Goal: Information Seeking & Learning: Find specific fact

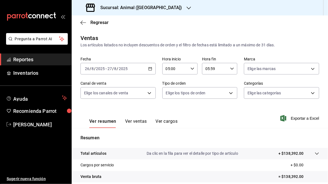
scroll to position [68, 0]
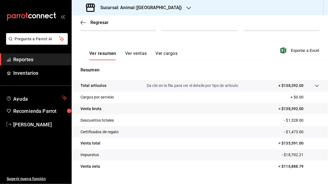
click at [129, 9] on h3 "Sucursal: Animal ([GEOGRAPHIC_DATA])" at bounding box center [139, 7] width 86 height 7
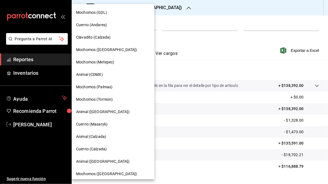
click at [239, 49] on div at bounding box center [164, 92] width 328 height 184
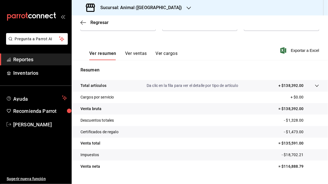
click at [123, 10] on h3 "Sucursal: Animal ([GEOGRAPHIC_DATA])" at bounding box center [139, 7] width 86 height 7
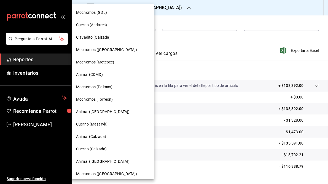
click at [89, 39] on span "Clavadito (Calzada)" at bounding box center [93, 38] width 35 height 6
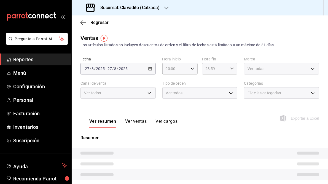
type input "05:00"
type input "05:59"
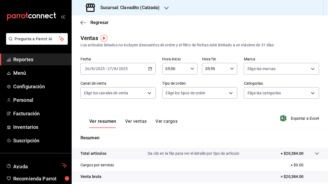
scroll to position [80, 0]
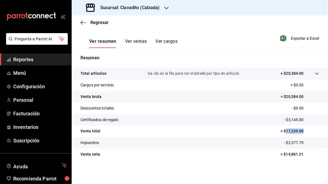
drag, startPoint x: 284, startPoint y: 131, endPoint x: 301, endPoint y: 131, distance: 17.4
click at [301, 131] on p "= $17,239.00" at bounding box center [300, 131] width 39 height 6
drag, startPoint x: 301, startPoint y: 131, endPoint x: 295, endPoint y: 131, distance: 5.8
copy p "17,239.00"
click at [166, 8] on icon "button" at bounding box center [167, 8] width 4 height 4
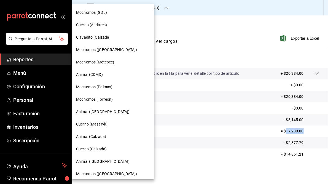
scroll to position [40, 0]
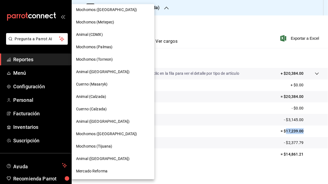
click at [88, 96] on span "Animal (Calzada)" at bounding box center [91, 97] width 30 height 6
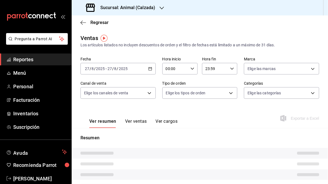
type input "05:00"
type input "05:59"
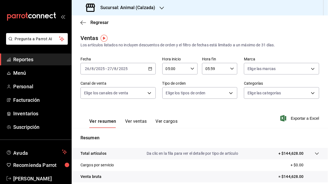
scroll to position [80, 0]
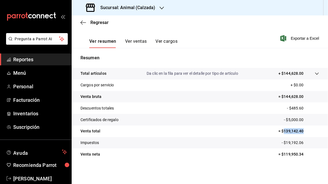
drag, startPoint x: 282, startPoint y: 131, endPoint x: 301, endPoint y: 130, distance: 19.3
click at [301, 130] on p "= $139,142.40" at bounding box center [299, 131] width 41 height 6
copy p "139,142.40"
click at [140, 7] on h3 "Sucursal: Animal (Calzada)" at bounding box center [125, 7] width 59 height 7
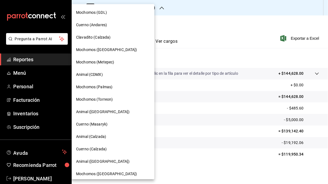
scroll to position [40, 0]
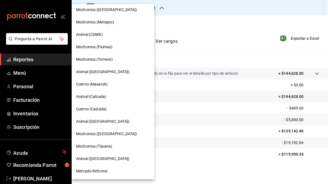
click at [89, 109] on span "Cuerno (Calzada)" at bounding box center [91, 109] width 31 height 6
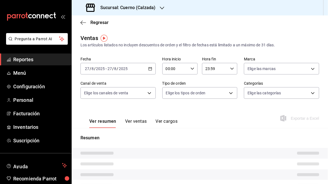
type input "05:00"
type input "05:59"
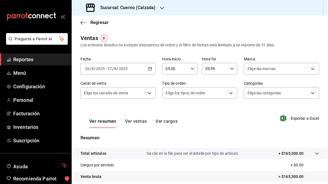
scroll to position [80, 0]
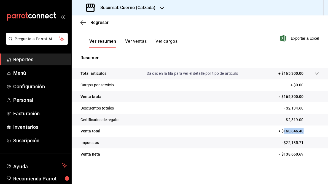
drag, startPoint x: 282, startPoint y: 131, endPoint x: 301, endPoint y: 131, distance: 19.0
click at [301, 131] on p "= $160,846.40" at bounding box center [299, 131] width 41 height 6
drag, startPoint x: 301, startPoint y: 131, endPoint x: 296, endPoint y: 131, distance: 4.4
copy p "160,846.40"
click at [136, 8] on h3 "Sucursal: Cuerno (Calzada)" at bounding box center [126, 7] width 60 height 7
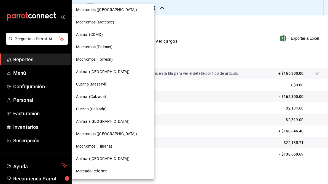
scroll to position [0, 0]
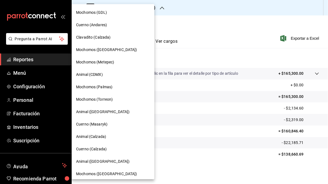
click at [95, 62] on span "Mochomos (Metepec)" at bounding box center [95, 62] width 38 height 6
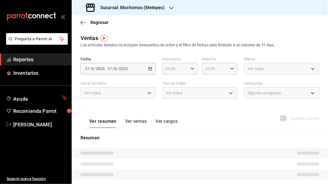
type input "05:00"
type input "05:59"
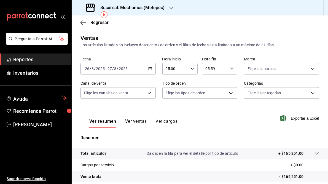
scroll to position [80, 0]
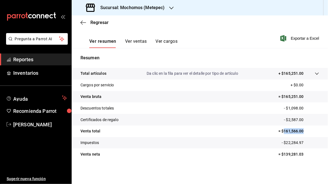
drag, startPoint x: 281, startPoint y: 131, endPoint x: 303, endPoint y: 132, distance: 21.6
click at [303, 132] on p "= $161,566.00" at bounding box center [299, 131] width 41 height 6
drag, startPoint x: 303, startPoint y: 132, endPoint x: 293, endPoint y: 131, distance: 10.3
copy p "161,566.00"
click at [150, 7] on h3 "Sucursal: Mochomos (Metepec)" at bounding box center [130, 7] width 69 height 7
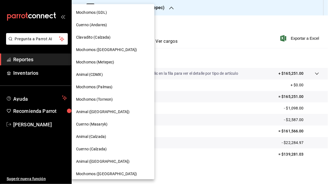
click at [225, 56] on div at bounding box center [164, 92] width 328 height 184
